Goal: Information Seeking & Learning: Check status

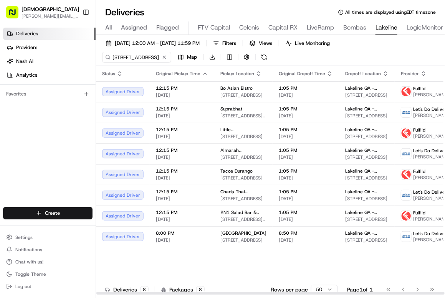
scroll to position [0, 195]
